Goal: Transaction & Acquisition: Purchase product/service

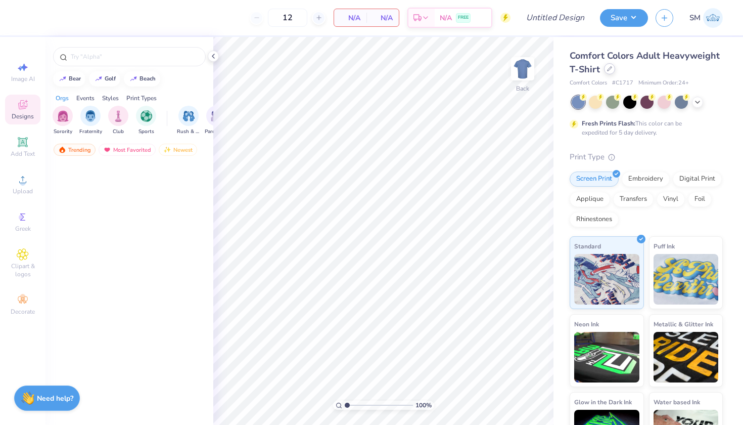
click at [608, 71] on icon at bounding box center [609, 68] width 5 height 5
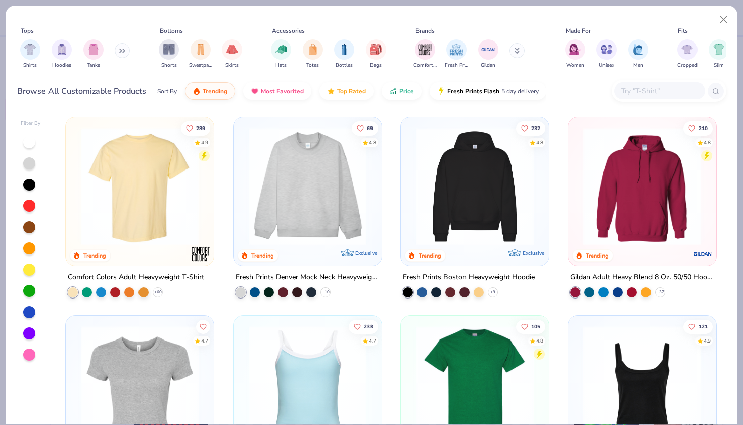
click at [640, 89] on input "text" at bounding box center [659, 91] width 78 height 12
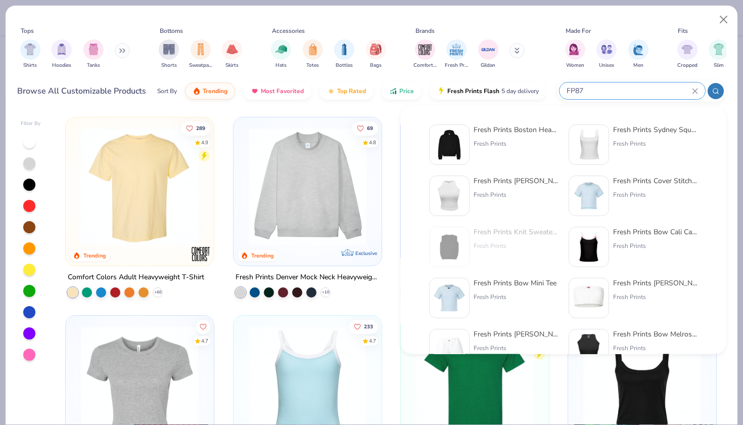
type input "FP87"
click at [519, 135] on div "Fresh Prints Boston Heavyweight Hoodie Fresh Prints" at bounding box center [516, 144] width 85 height 40
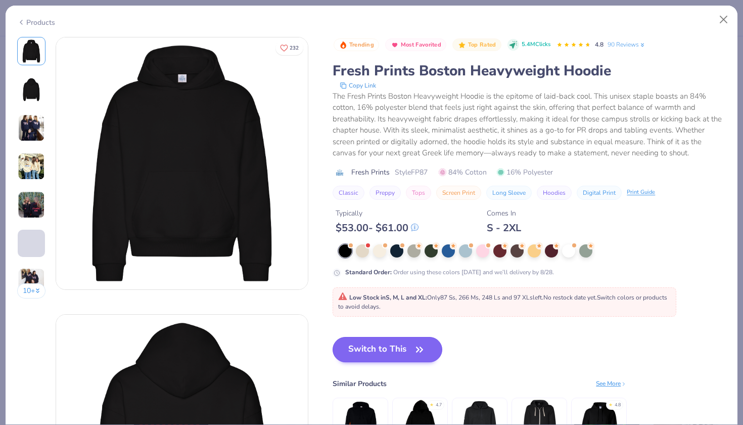
click at [384, 352] on button "Switch to This" at bounding box center [388, 349] width 110 height 25
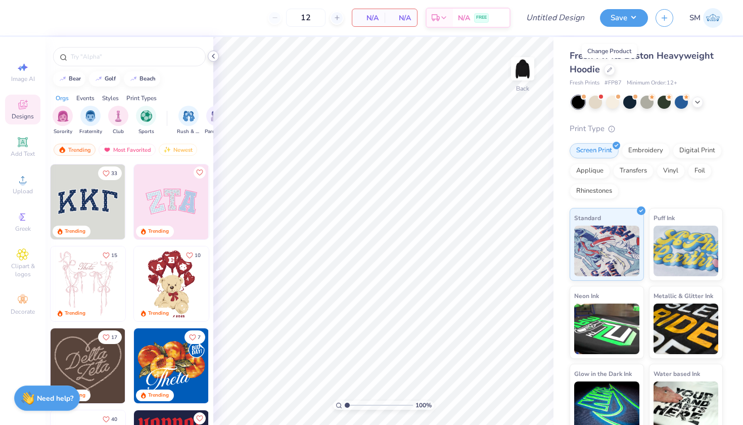
click at [212, 59] on icon at bounding box center [213, 56] width 8 height 8
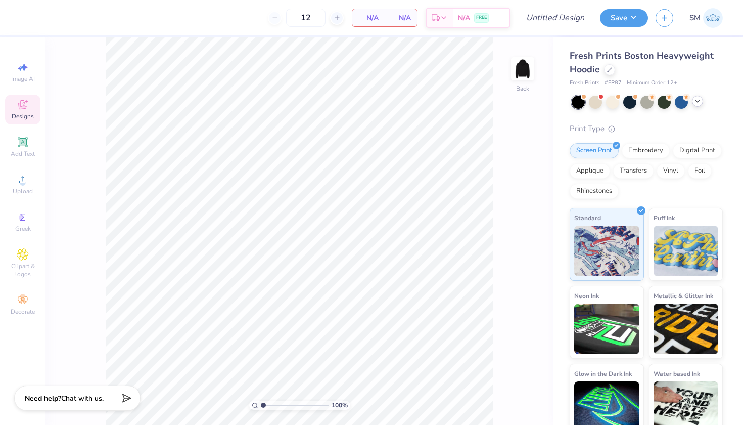
click at [700, 101] on icon at bounding box center [698, 101] width 8 height 8
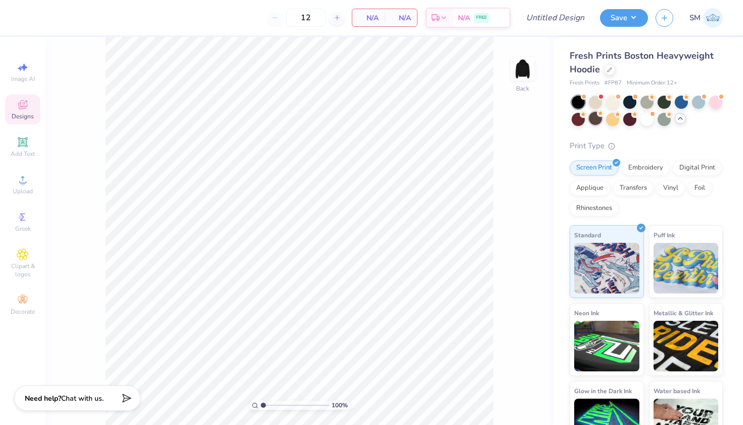
click at [591, 124] on div at bounding box center [595, 118] width 13 height 13
type input "50"
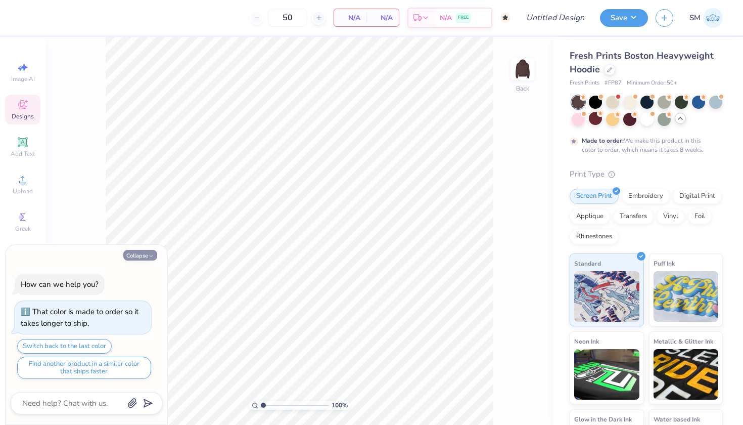
click at [136, 257] on button "Collapse" at bounding box center [140, 255] width 34 height 11
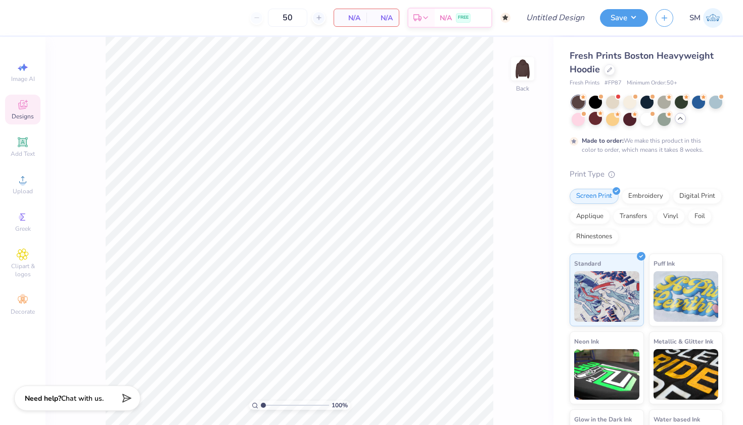
drag, startPoint x: 259, startPoint y: 403, endPoint x: 251, endPoint y: 403, distance: 7.6
click at [251, 403] on div "100 %" at bounding box center [299, 404] width 101 height 9
click at [609, 103] on div at bounding box center [612, 101] width 13 height 13
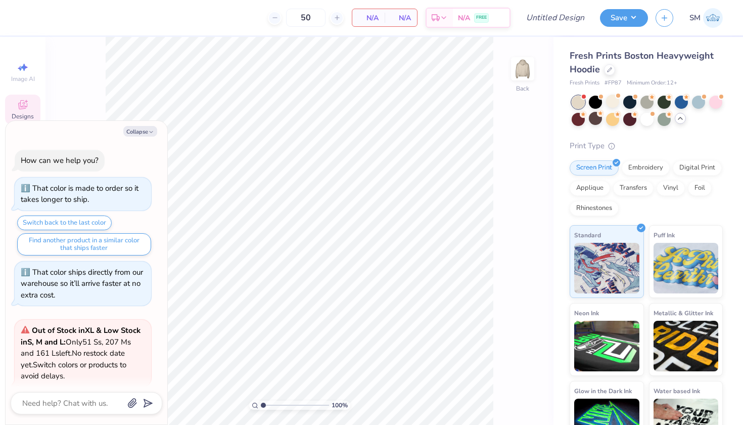
scroll to position [78, 0]
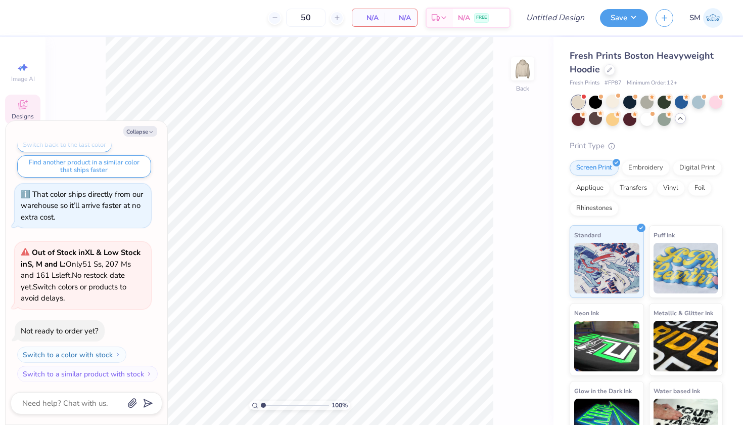
click at [683, 120] on icon at bounding box center [680, 118] width 8 height 8
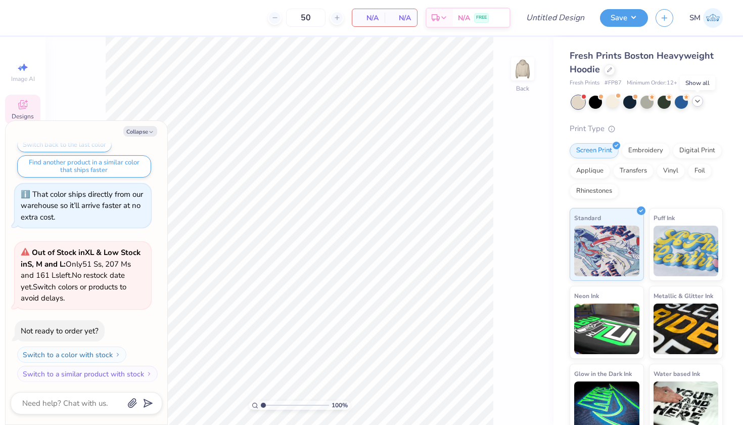
click at [697, 102] on polyline at bounding box center [698, 101] width 4 height 2
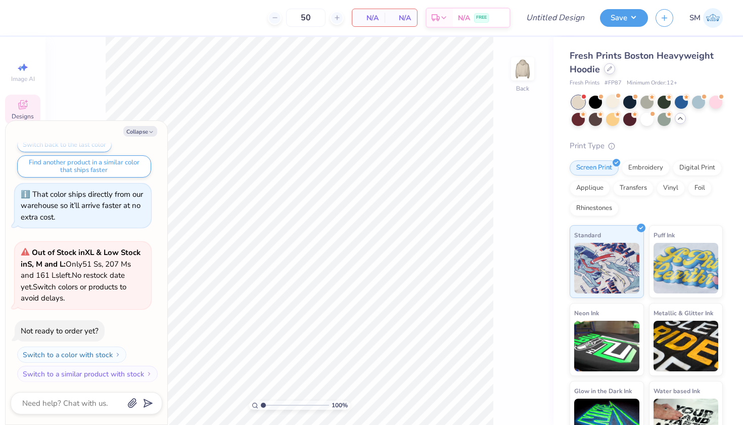
click at [612, 70] on icon at bounding box center [609, 68] width 5 height 5
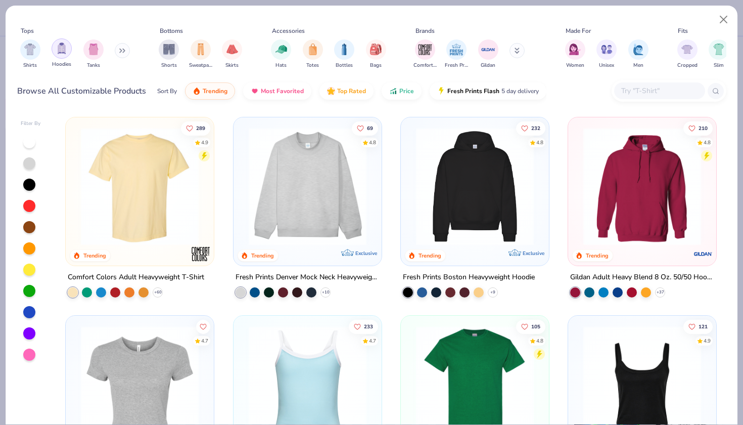
click at [58, 55] on div "filter for Hoodies" at bounding box center [62, 48] width 20 height 20
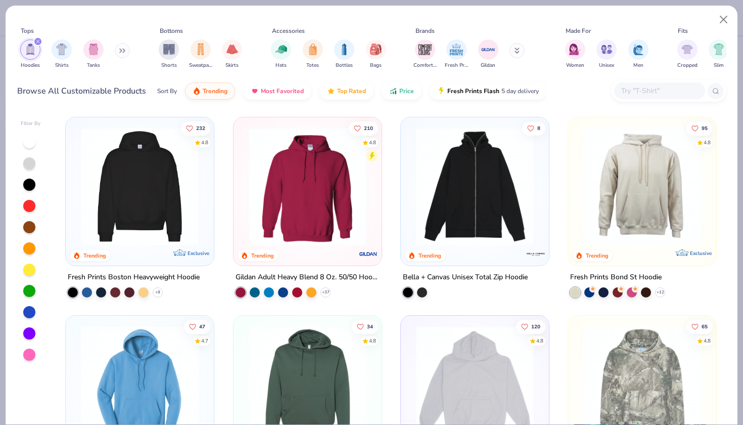
click at [27, 225] on div at bounding box center [29, 227] width 12 height 12
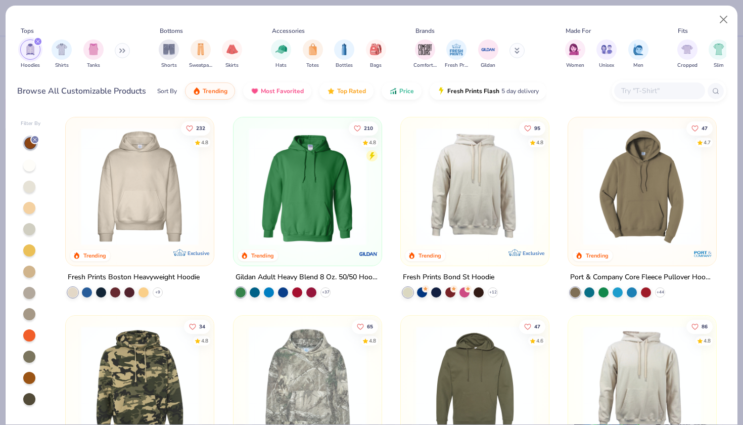
click at [30, 374] on div at bounding box center [29, 378] width 12 height 12
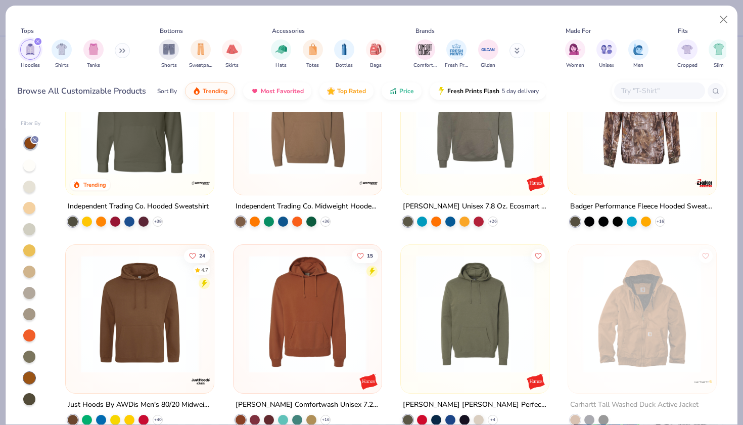
scroll to position [102, 0]
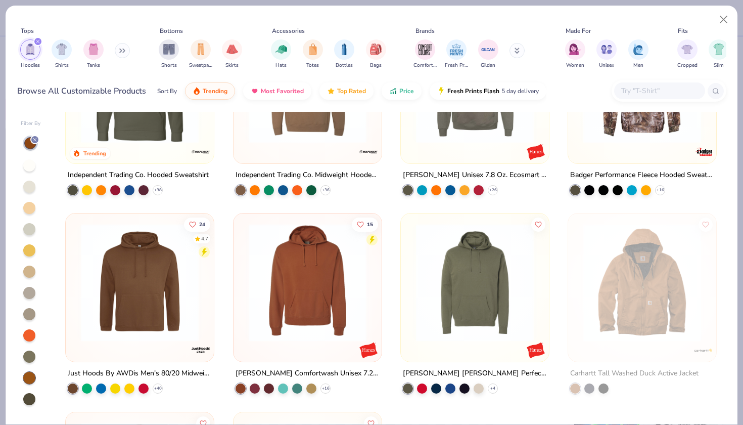
click at [154, 306] on img at bounding box center [140, 282] width 128 height 118
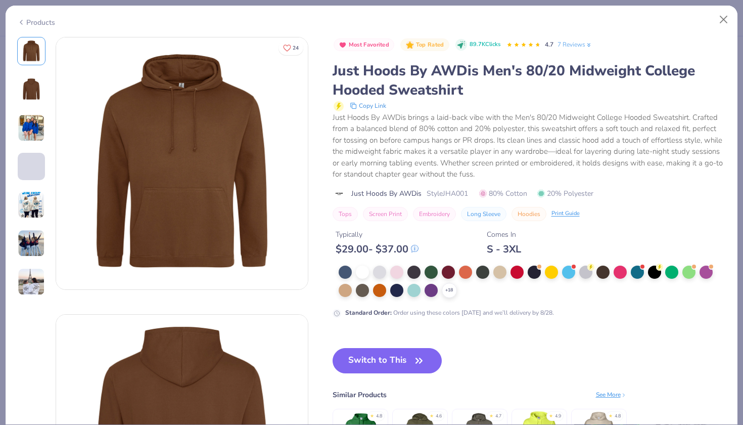
click at [31, 130] on img at bounding box center [31, 127] width 27 height 27
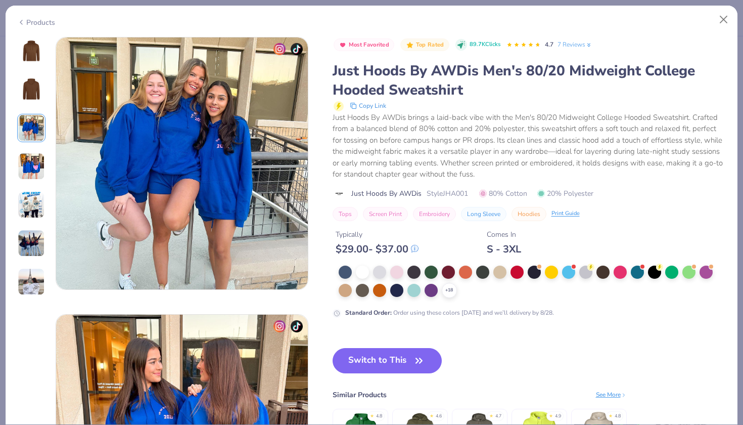
click at [30, 240] on img at bounding box center [31, 243] width 27 height 27
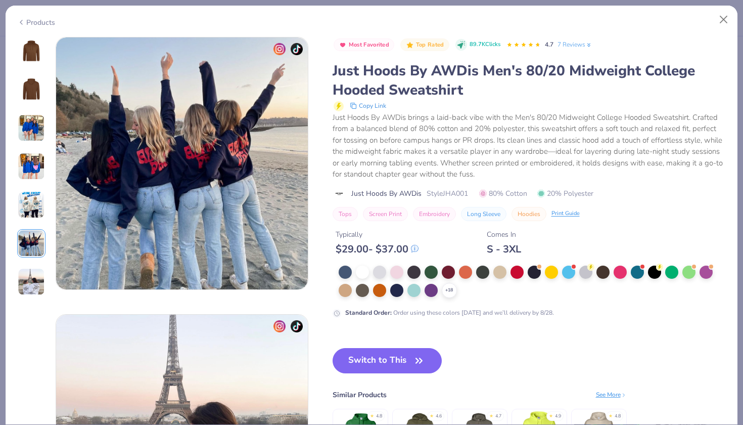
click at [39, 51] on img at bounding box center [31, 51] width 24 height 24
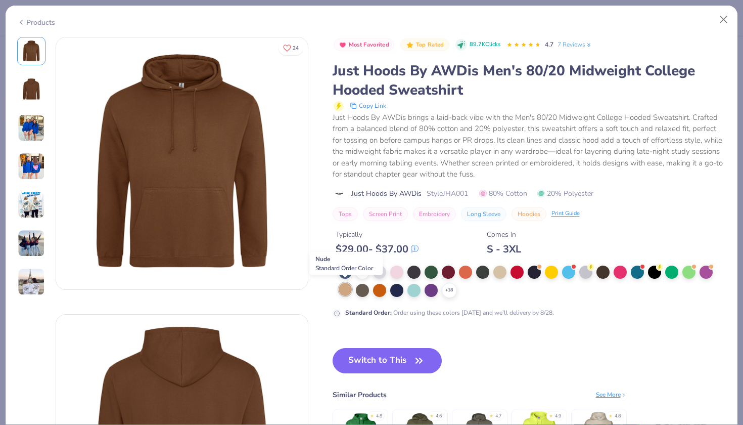
click at [348, 289] on div at bounding box center [345, 289] width 13 height 13
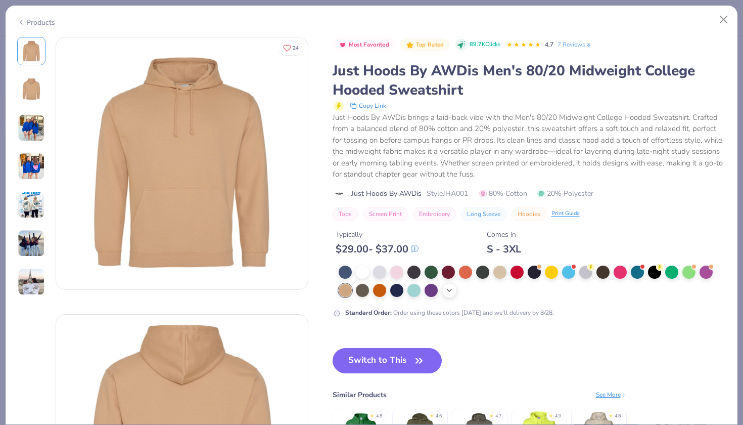
click at [443, 292] on div "+ 18" at bounding box center [449, 290] width 15 height 15
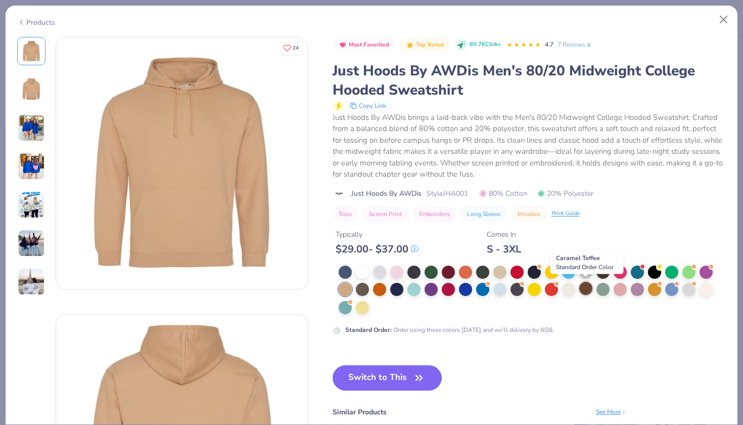
click at [586, 288] on div at bounding box center [585, 288] width 13 height 13
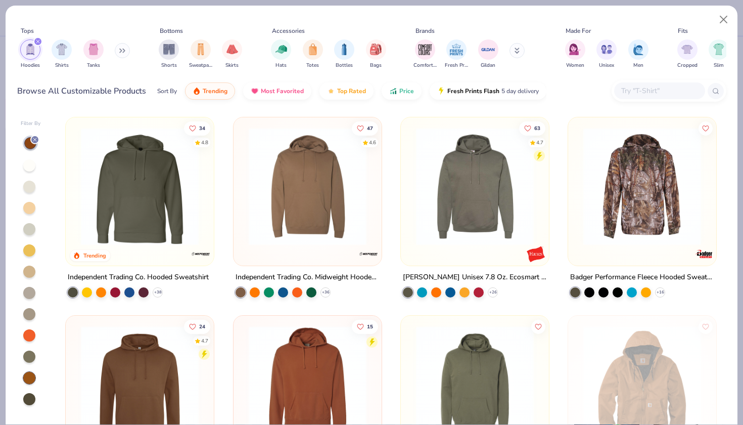
click at [273, 212] on img at bounding box center [308, 186] width 128 height 118
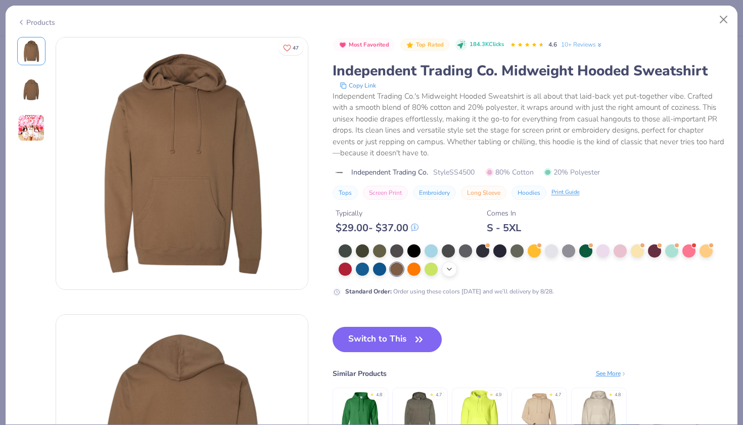
click at [448, 269] on polyline at bounding box center [449, 269] width 4 height 2
click at [35, 127] on img at bounding box center [31, 127] width 27 height 27
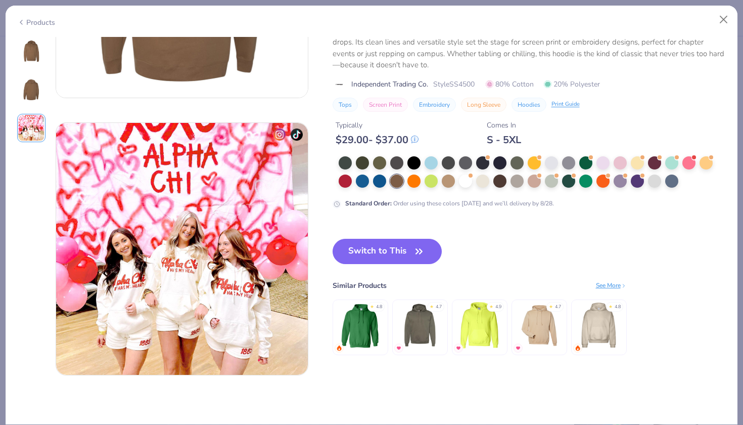
scroll to position [554, 0]
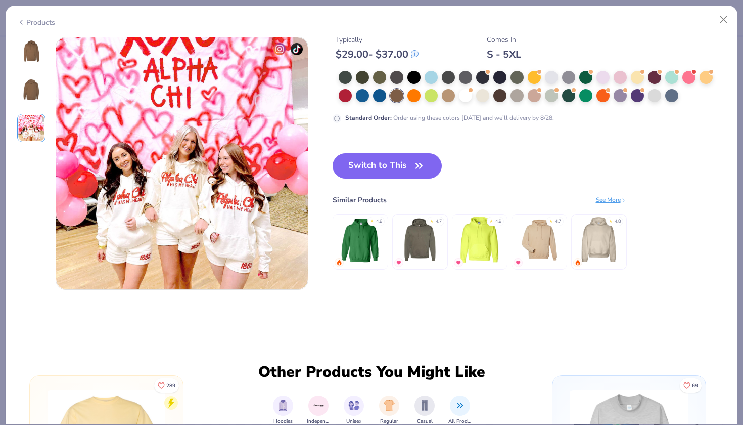
click at [29, 56] on img at bounding box center [31, 51] width 24 height 24
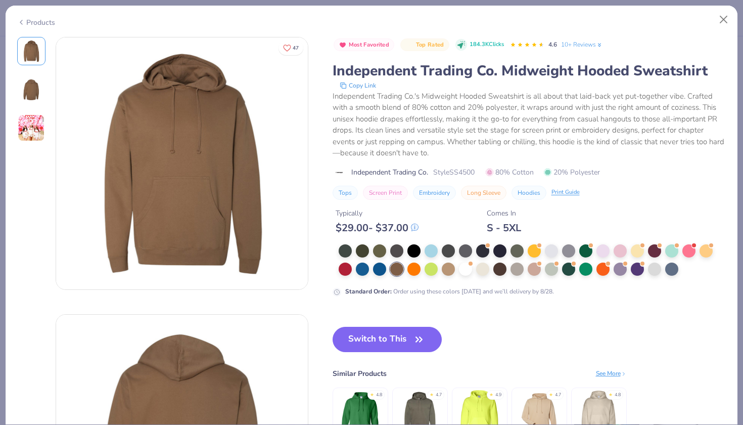
click at [540, 407] on img at bounding box center [539, 413] width 48 height 48
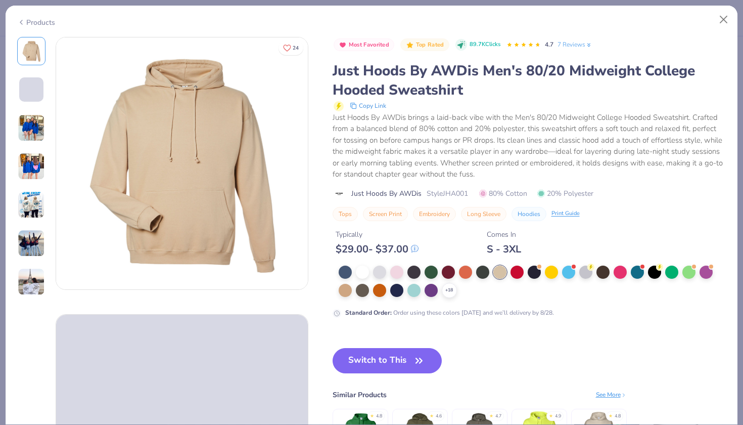
click at [23, 129] on img at bounding box center [31, 127] width 27 height 27
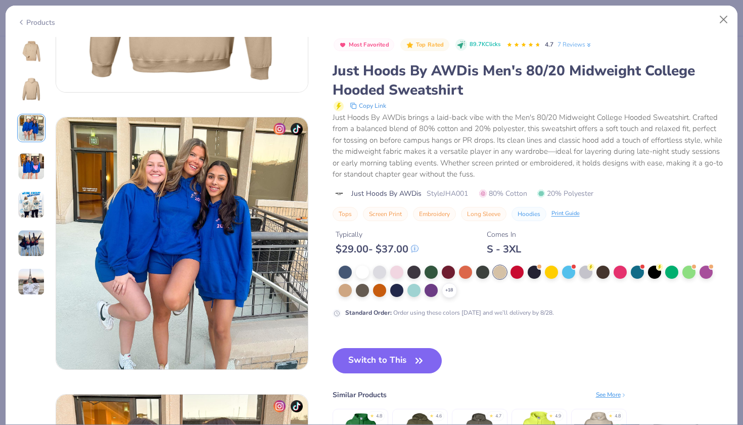
scroll to position [554, 0]
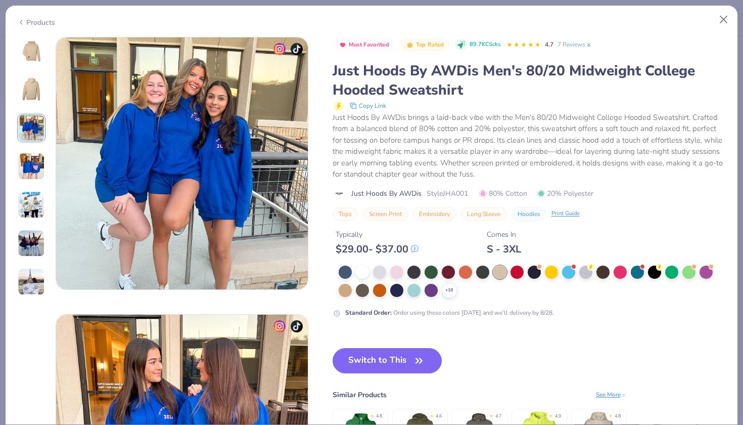
click at [32, 177] on img at bounding box center [31, 166] width 27 height 27
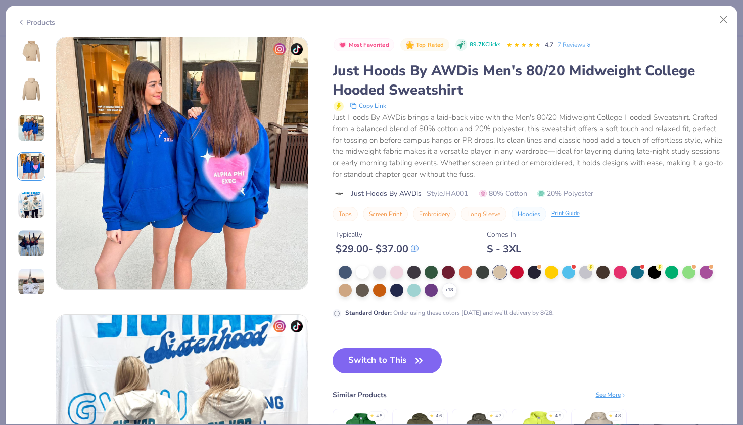
click at [33, 58] on img at bounding box center [31, 51] width 24 height 24
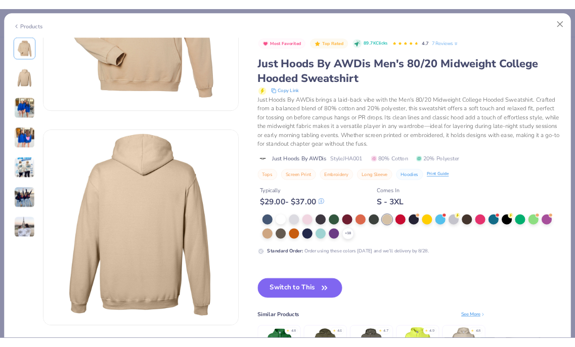
scroll to position [0, 0]
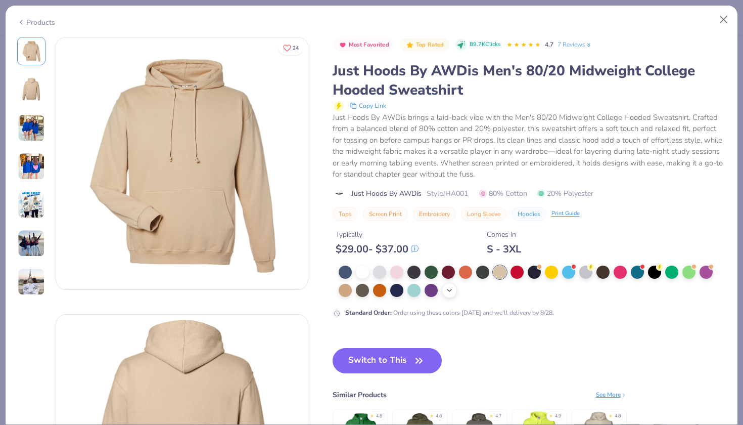
click at [450, 290] on icon at bounding box center [449, 290] width 8 height 8
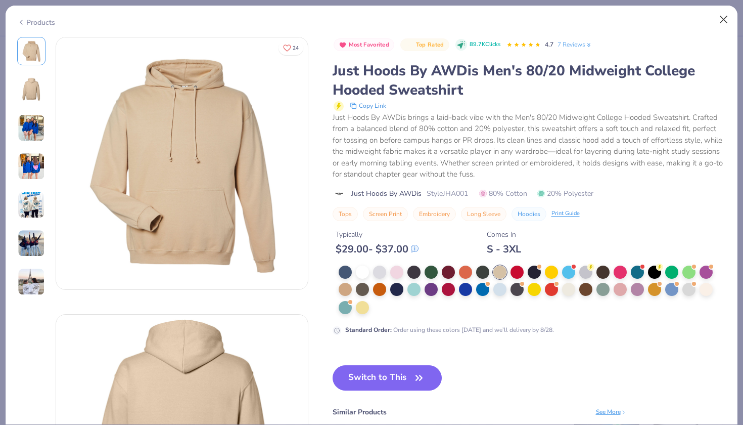
click at [721, 18] on button "Close" at bounding box center [723, 19] width 19 height 19
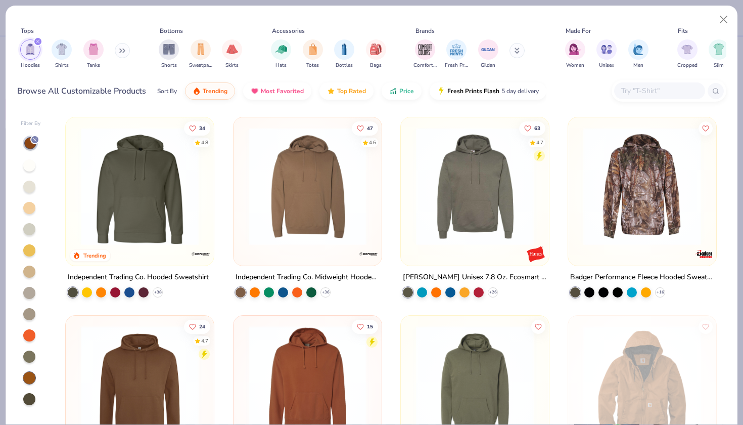
click at [35, 139] on icon at bounding box center [35, 139] width 6 height 6
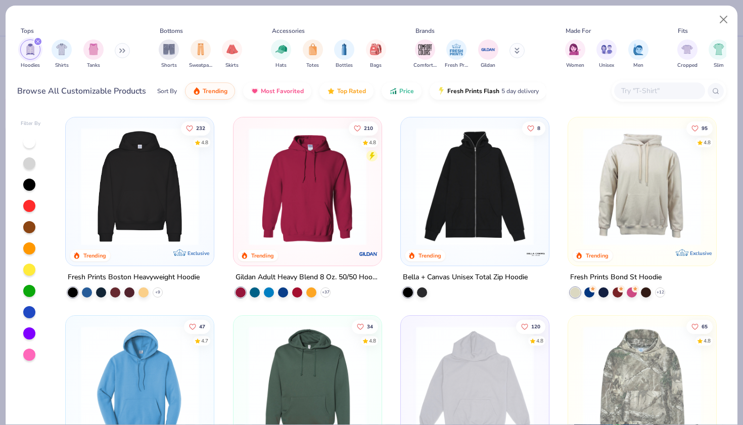
type textarea "x"
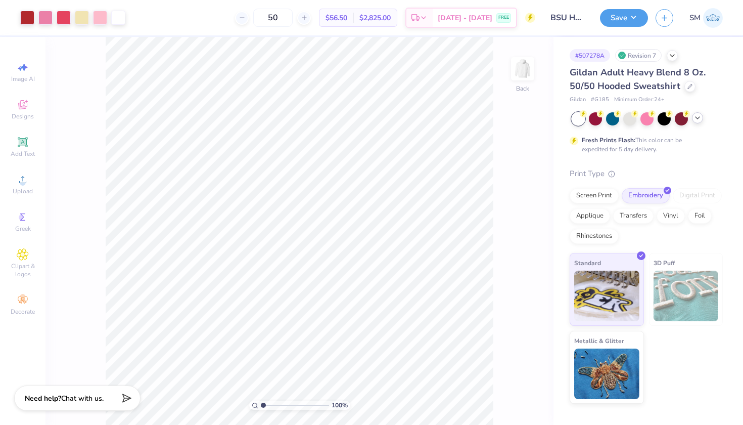
click at [697, 121] on icon at bounding box center [698, 118] width 8 height 8
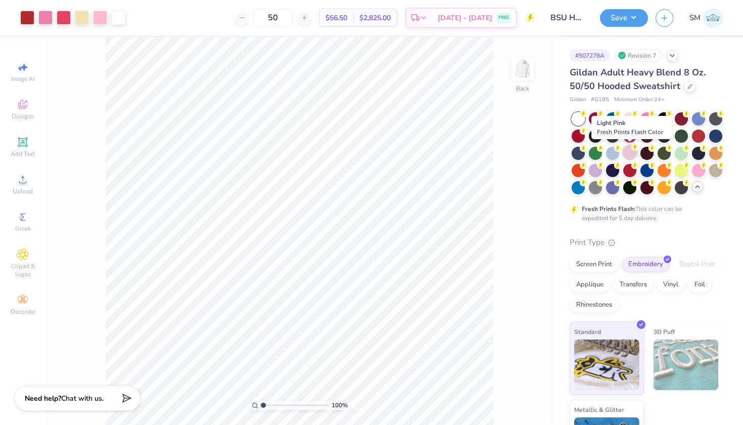
click at [633, 154] on div at bounding box center [629, 152] width 13 height 13
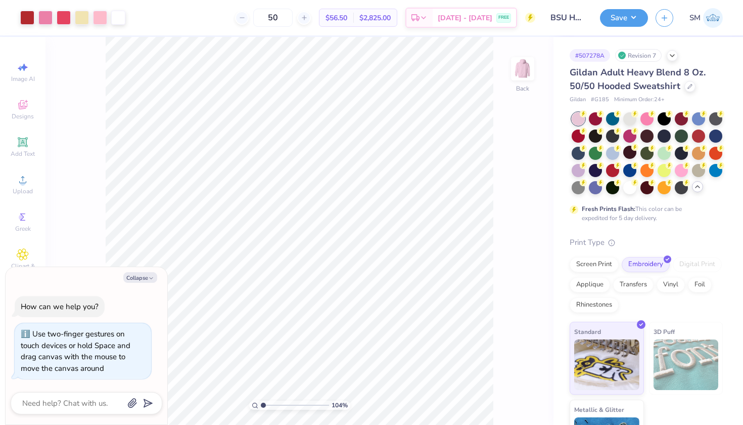
type input "1"
type textarea "x"
type input "1"
click at [261, 403] on input "range" at bounding box center [295, 404] width 68 height 9
click at [141, 277] on button "Collapse" at bounding box center [140, 277] width 34 height 11
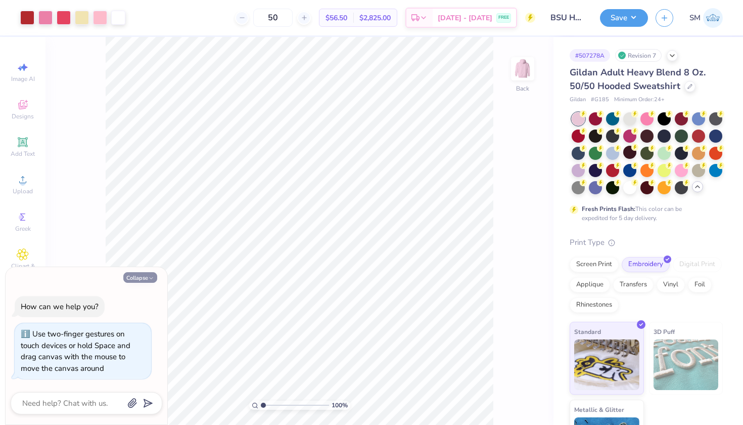
type textarea "x"
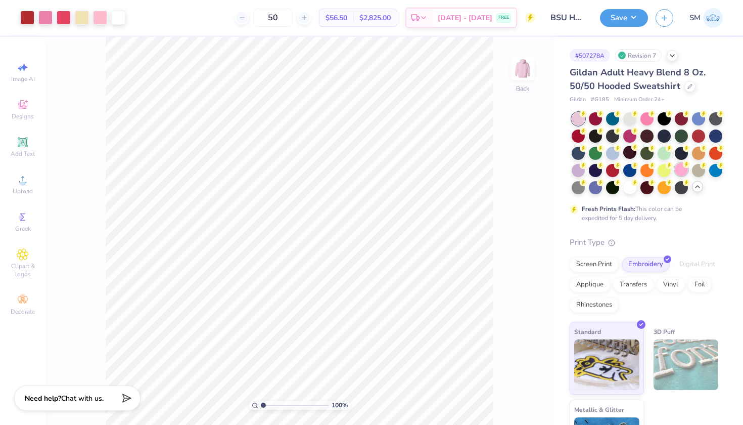
click at [681, 171] on div at bounding box center [681, 169] width 13 height 13
